Goal: Task Accomplishment & Management: Use online tool/utility

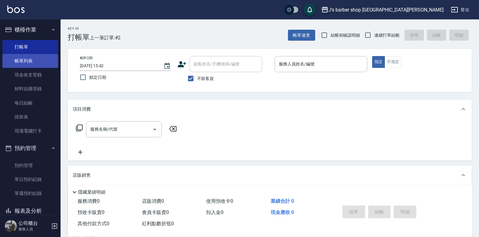
scroll to position [91, 0]
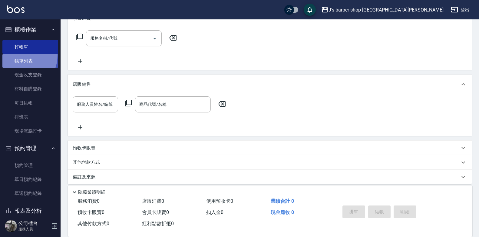
click at [18, 55] on link "帳單列表" at bounding box center [30, 61] width 56 height 14
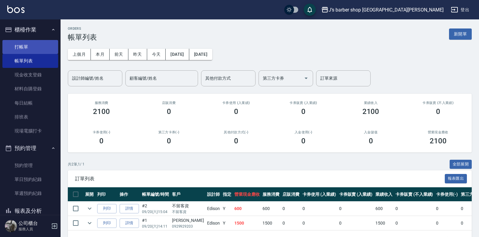
click at [36, 44] on link "打帳單" at bounding box center [30, 47] width 56 height 14
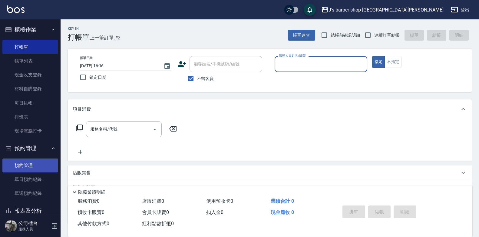
click at [35, 164] on link "預約管理" at bounding box center [30, 165] width 56 height 14
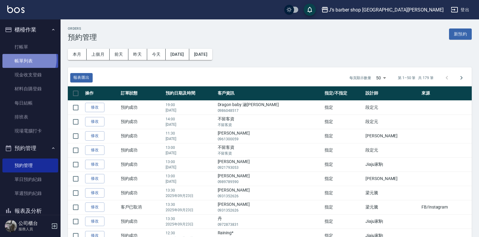
click at [27, 59] on link "帳單列表" at bounding box center [30, 61] width 56 height 14
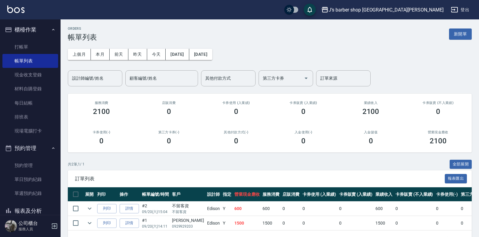
click at [159, 60] on div "上個月 本月 [DATE] [DATE] [DATE] [DATE] [DATE] 設計師編號/姓名 設計師編號/姓名 顧客編號/姓名 顧客編號/姓名 其他付…" at bounding box center [270, 64] width 404 height 45
click at [155, 53] on button "今天" at bounding box center [156, 54] width 19 height 11
click at [30, 50] on link "打帳單" at bounding box center [30, 47] width 56 height 14
